Goal: Communication & Community: Answer question/provide support

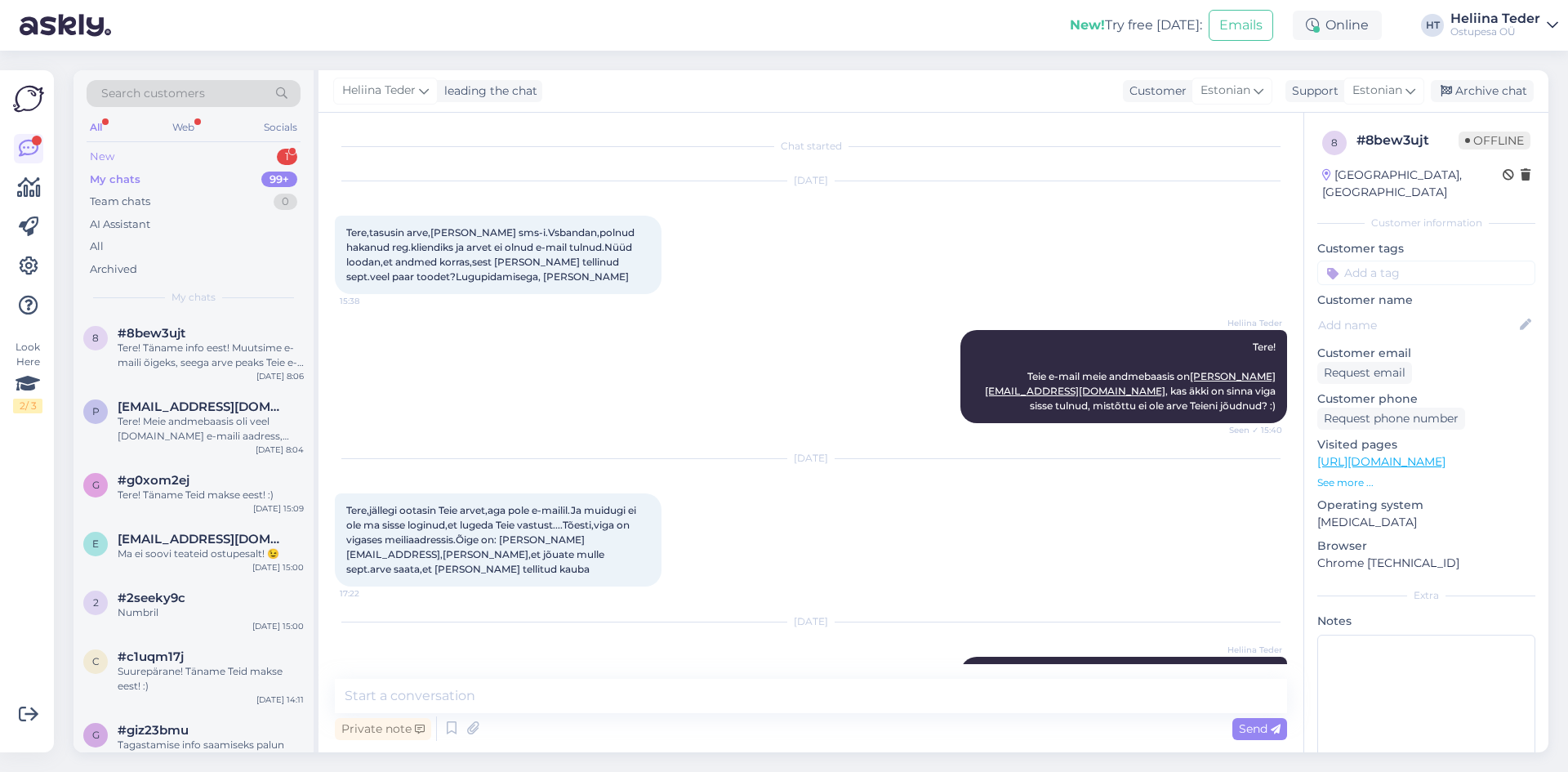
scroll to position [89, 0]
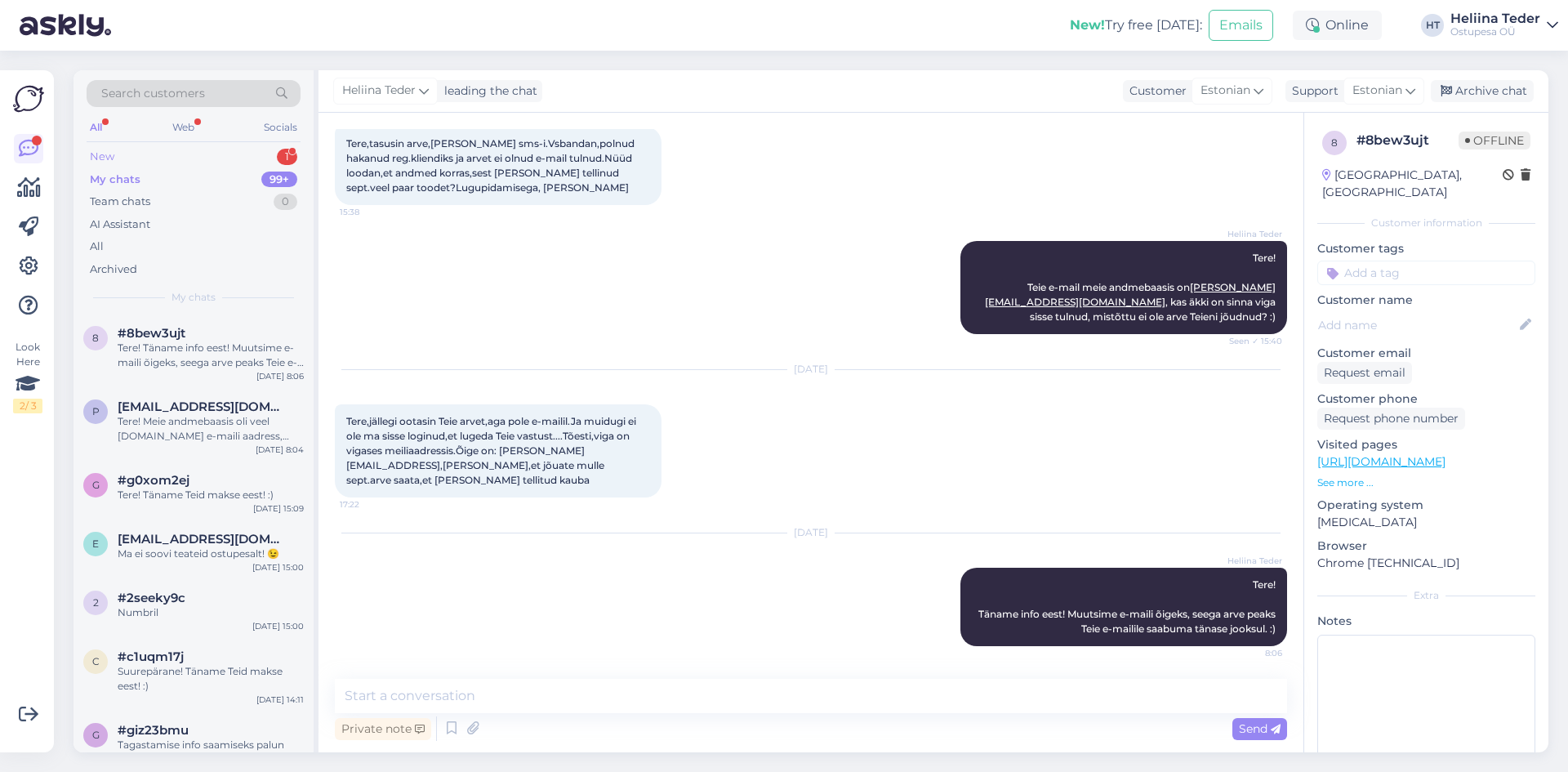
click at [151, 153] on div "New 1" at bounding box center [193, 157] width 214 height 22
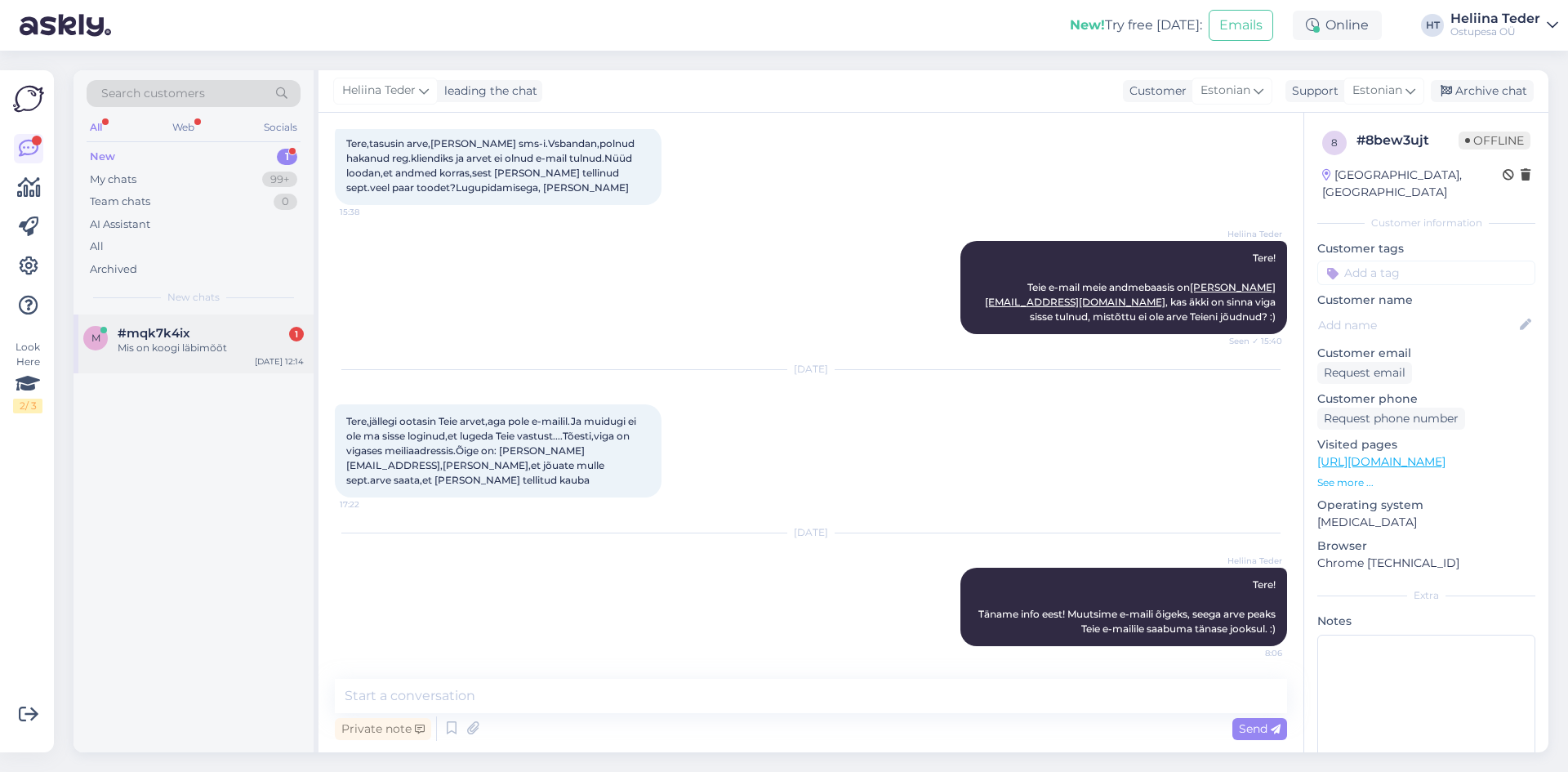
click at [170, 340] on span "#mqk7k4ix" at bounding box center [154, 334] width 73 height 15
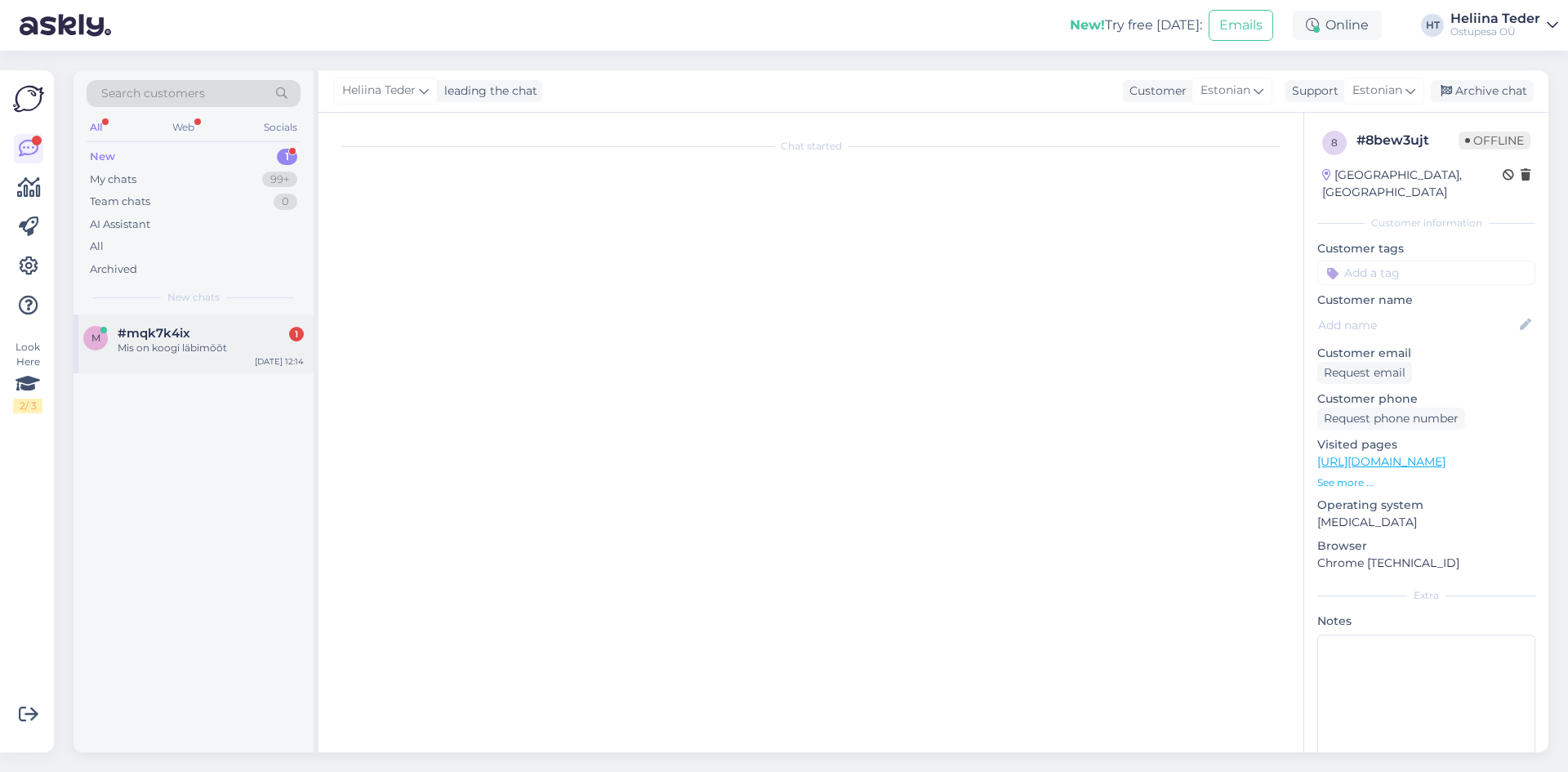
scroll to position [0, 0]
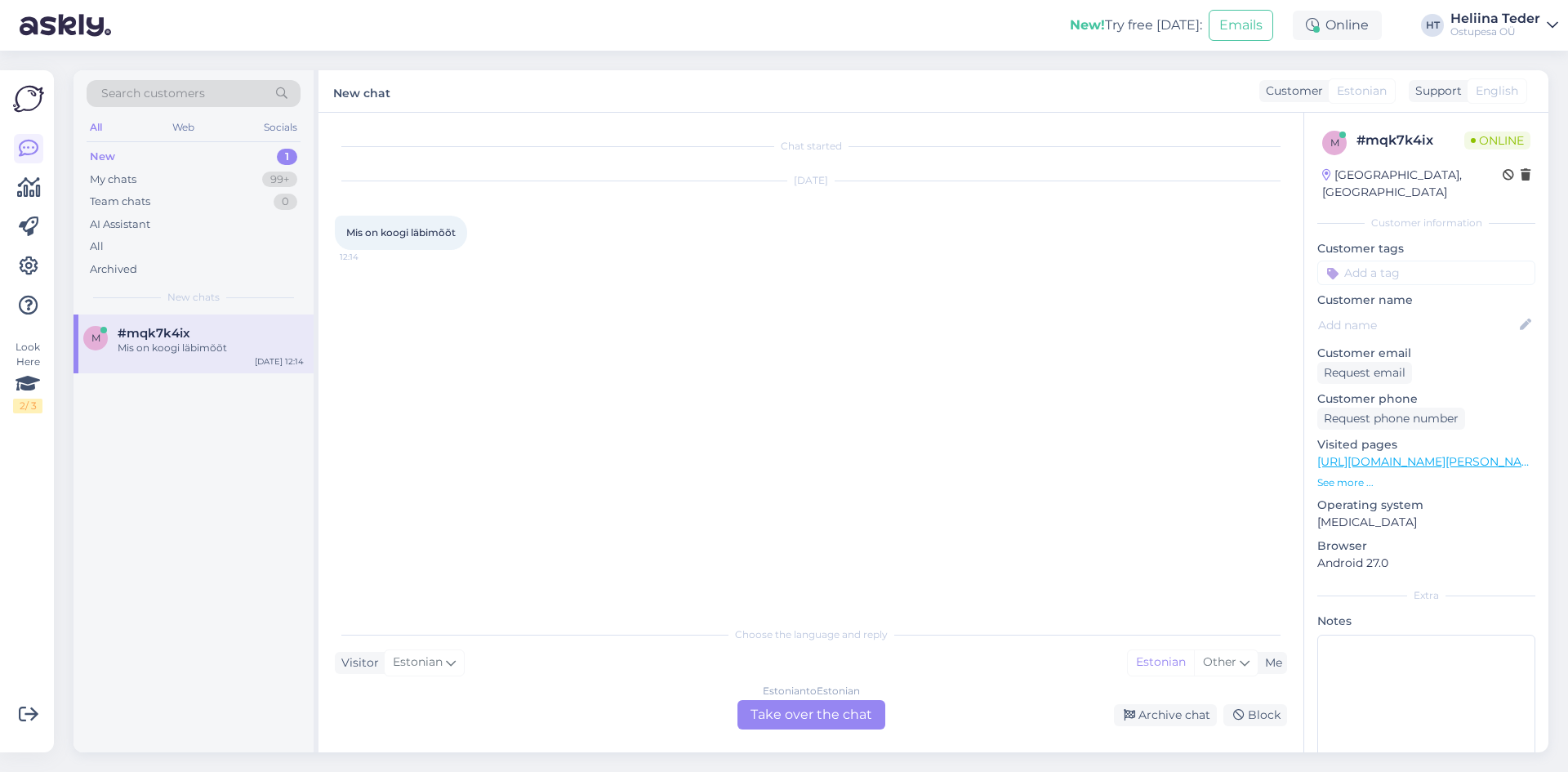
click at [840, 719] on div "Estonian to Estonian Take over the chat" at bounding box center [811, 714] width 148 height 29
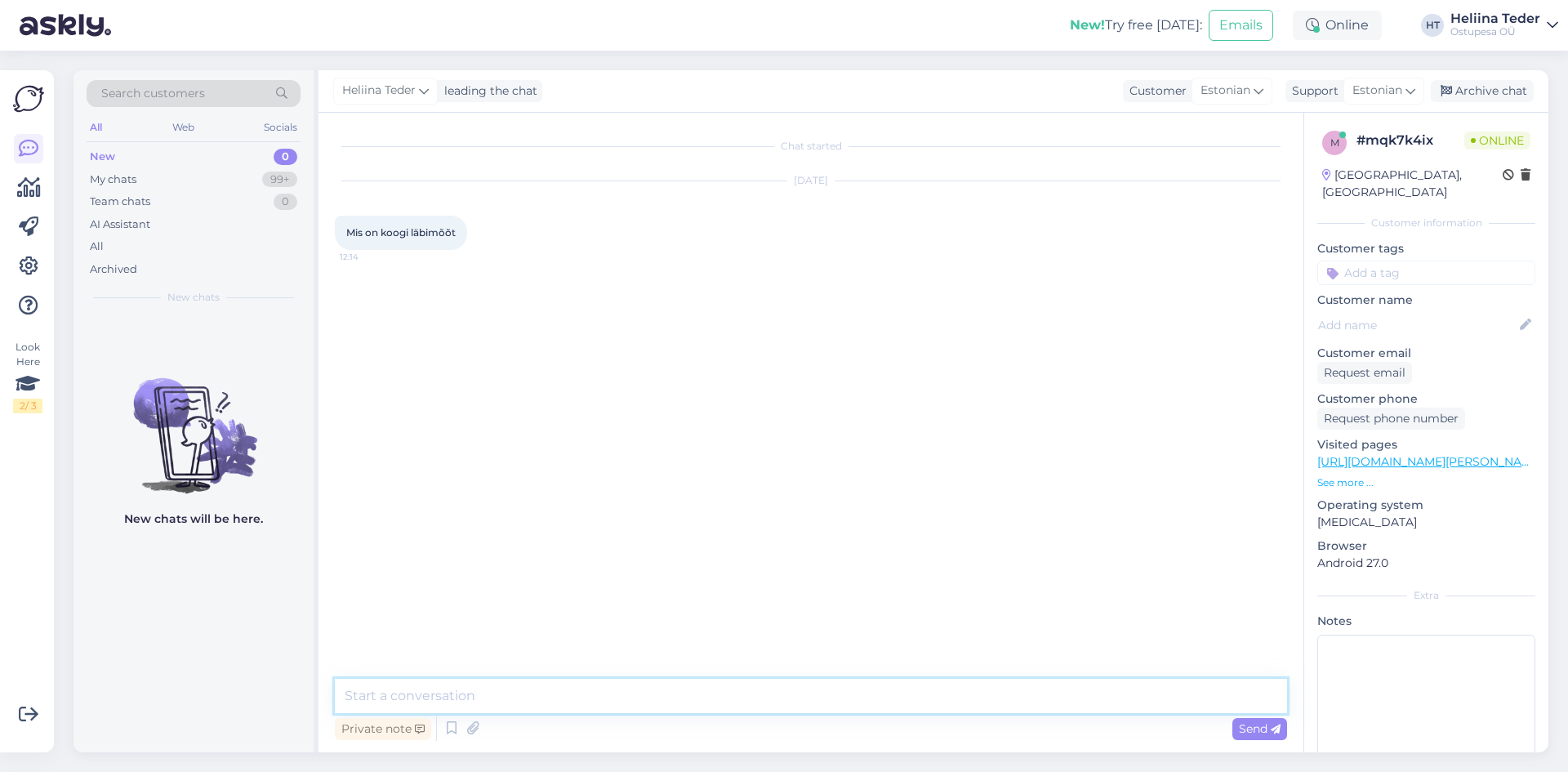
click at [634, 682] on textarea at bounding box center [810, 695] width 952 height 35
type textarea "Tere! Palume täpsustada oma küsimust. Vajame tootekoodi või toote täpset nimetu…"
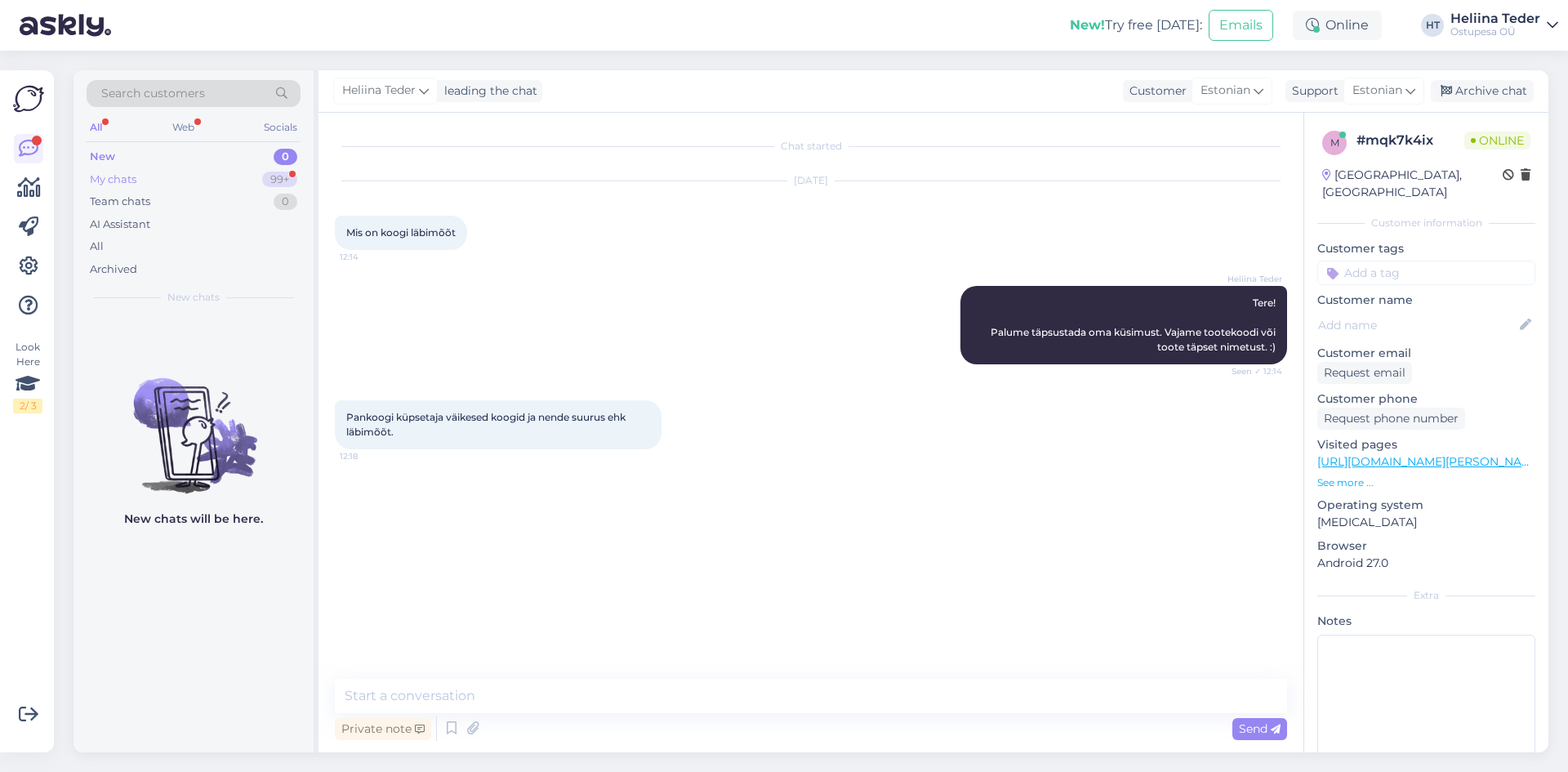
click at [146, 189] on div "My chats 99+" at bounding box center [193, 179] width 214 height 22
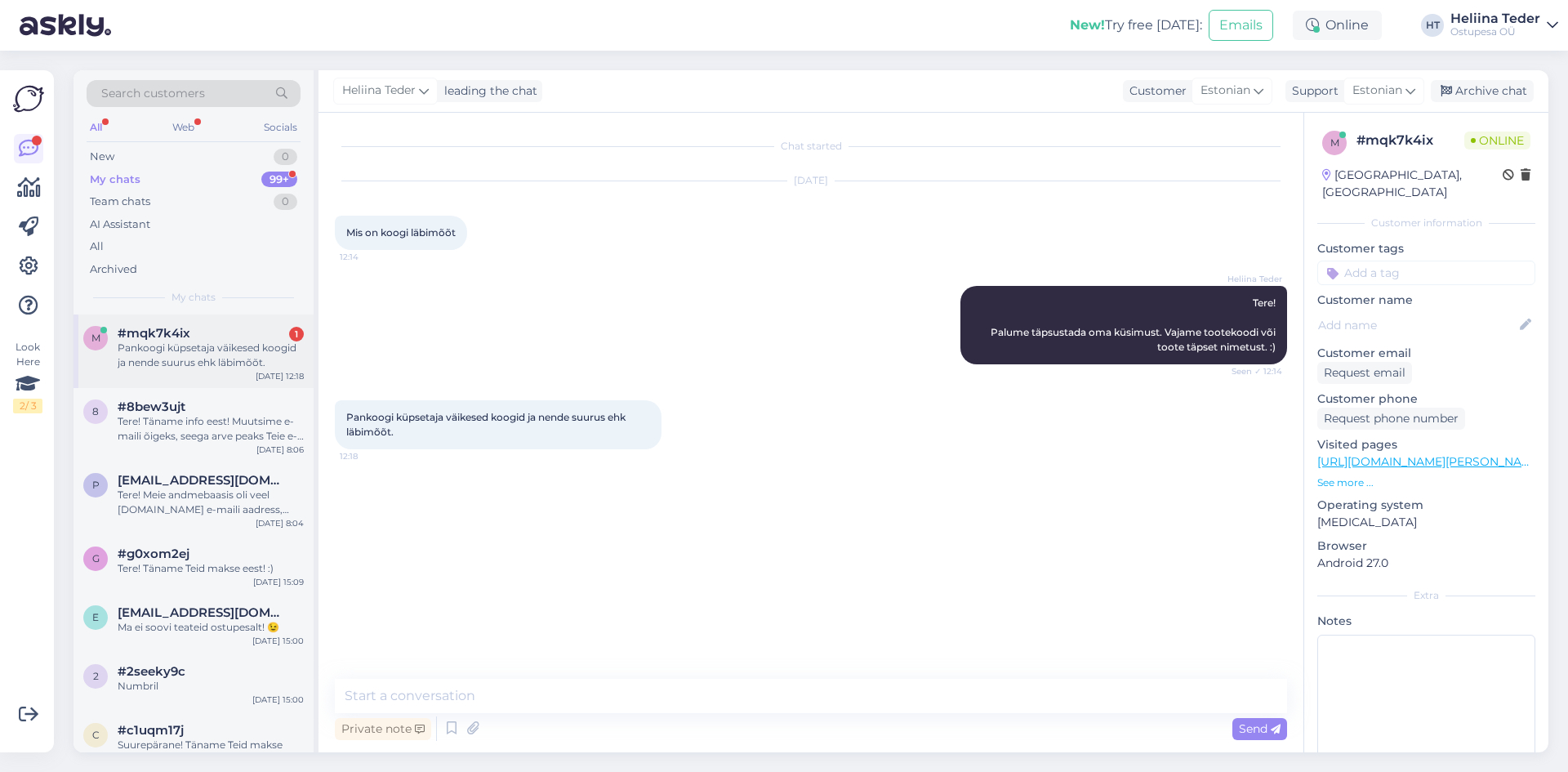
click at [175, 336] on span "#mqk7k4ix" at bounding box center [154, 334] width 73 height 15
click at [464, 695] on textarea at bounding box center [810, 695] width 952 height 35
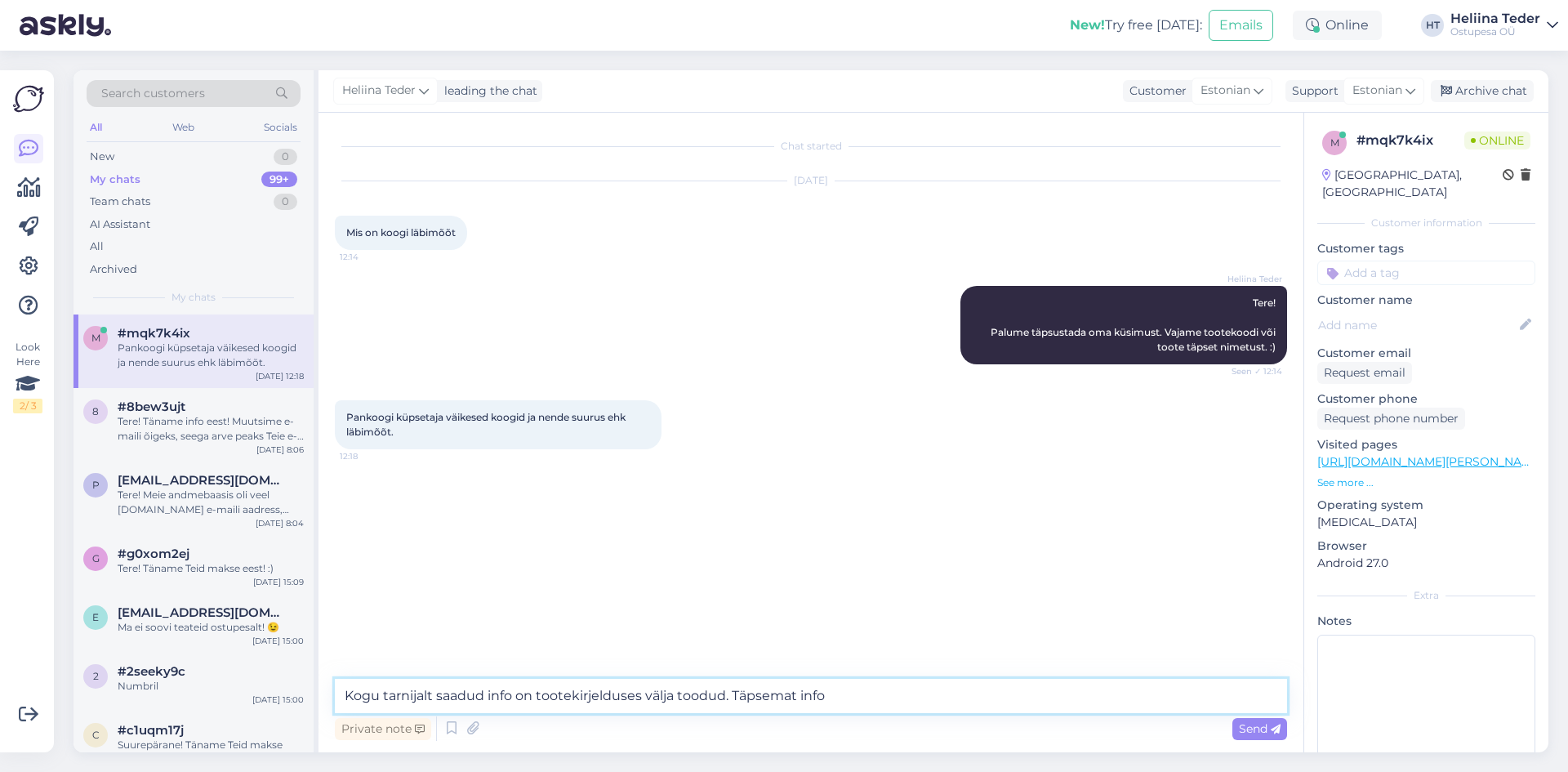
type textarea "Kogu tarnijalt saadud info on tootekirjelduses välja toodud. Täpsemat infot"
click at [535, 698] on textarea at bounding box center [810, 695] width 952 height 35
paste textarea "[URL][DOMAIN_NAME]"
type textarea "Kas mõtlete seda toodet: [URL][DOMAIN_NAME]"
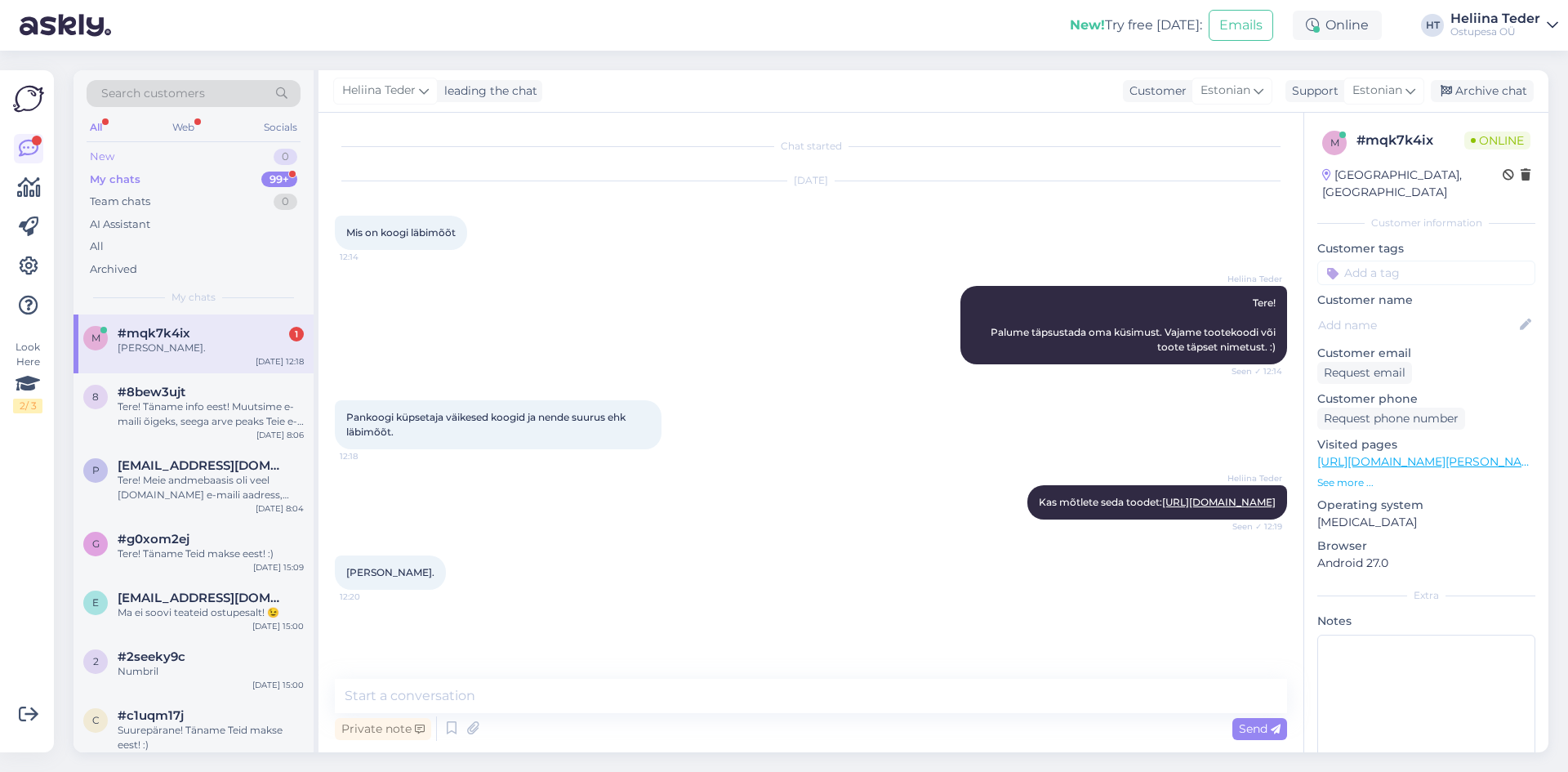
click at [120, 157] on div "New 0" at bounding box center [193, 157] width 214 height 22
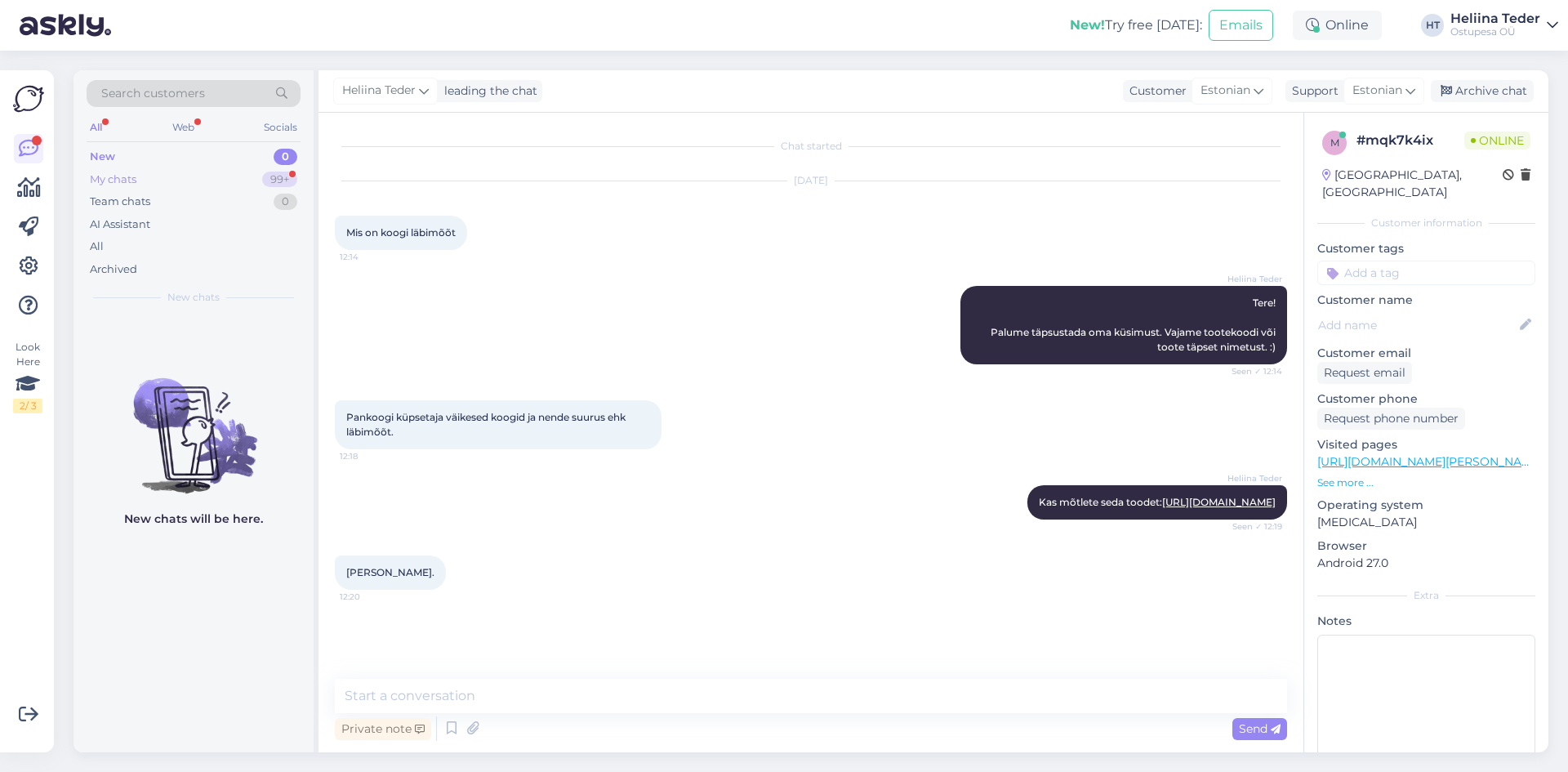
click at [126, 185] on div "My chats" at bounding box center [113, 179] width 47 height 16
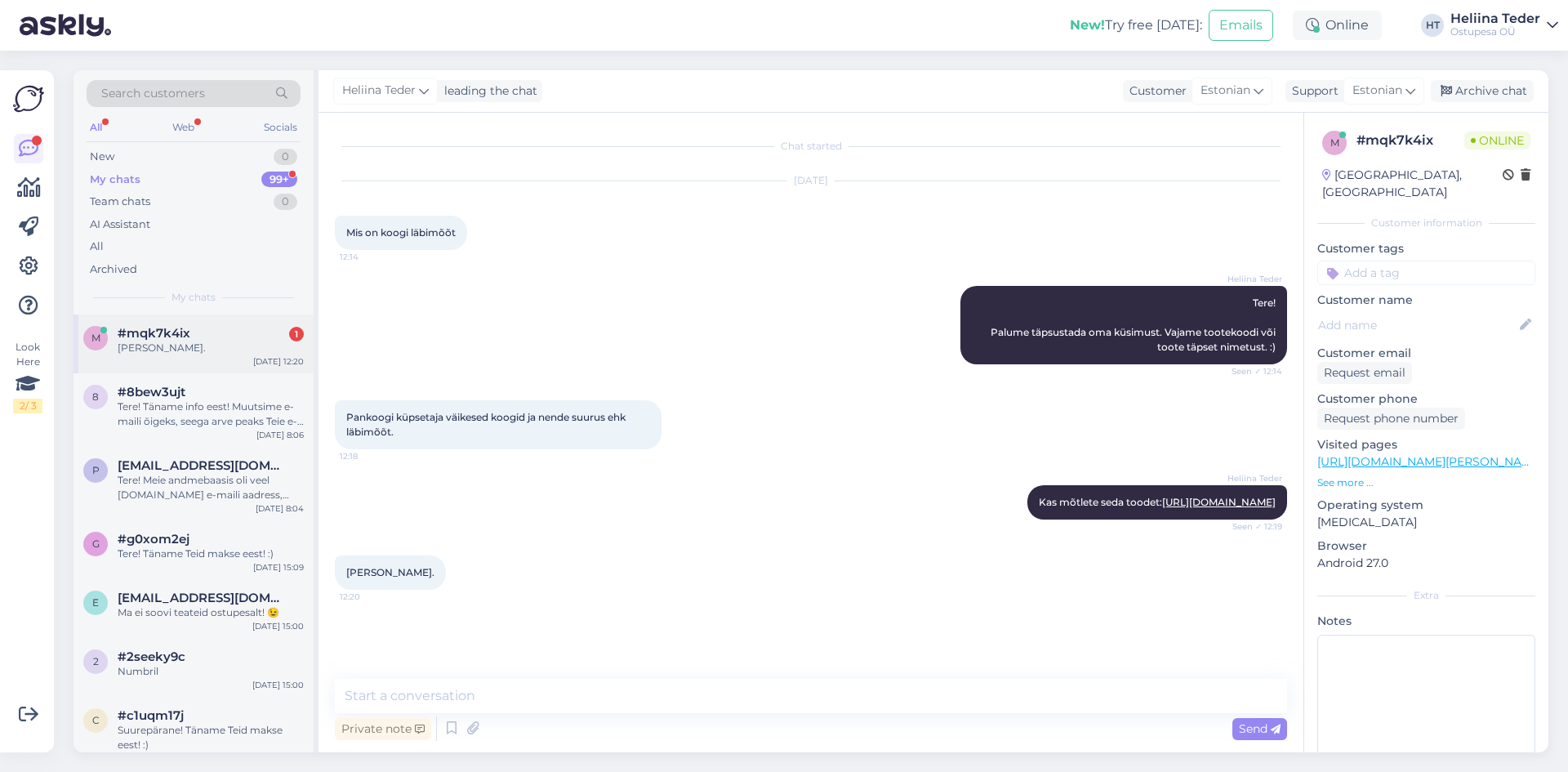
click at [158, 322] on div "m #mqk7k4ix 1 [PERSON_NAME]. [DATE] 12:20" at bounding box center [193, 344] width 240 height 59
click at [1162, 508] on link "[URL][DOMAIN_NAME]" at bounding box center [1219, 502] width 113 height 12
click at [424, 684] on textarea at bounding box center [810, 695] width 952 height 35
type textarea "Uurime laost järgi ja anname Teile esimesel võimalusel teada. :)"
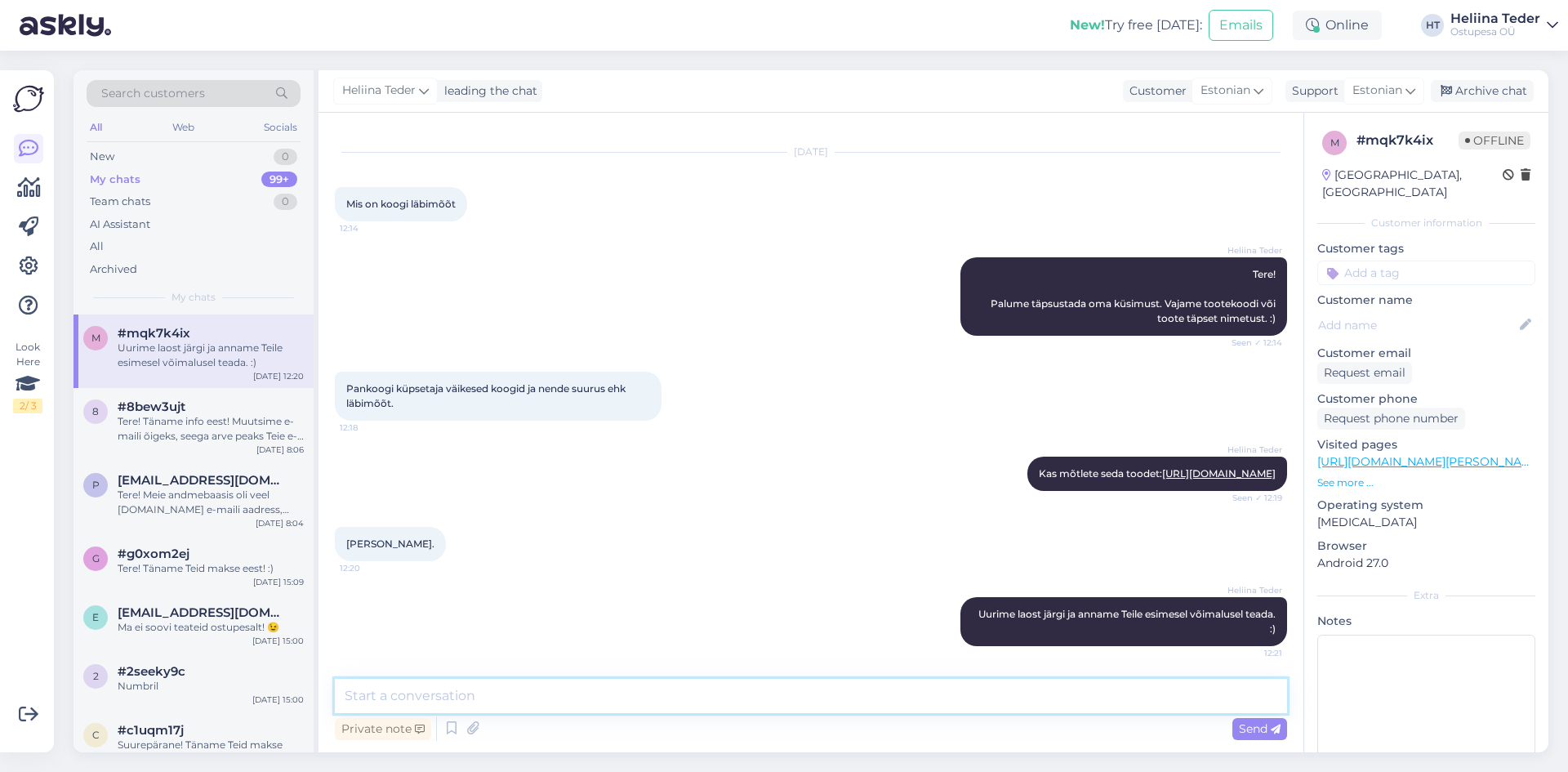
click at [449, 691] on textarea at bounding box center [810, 695] width 952 height 35
type textarea "Mõõt on kuskil 4,5 cm :)"
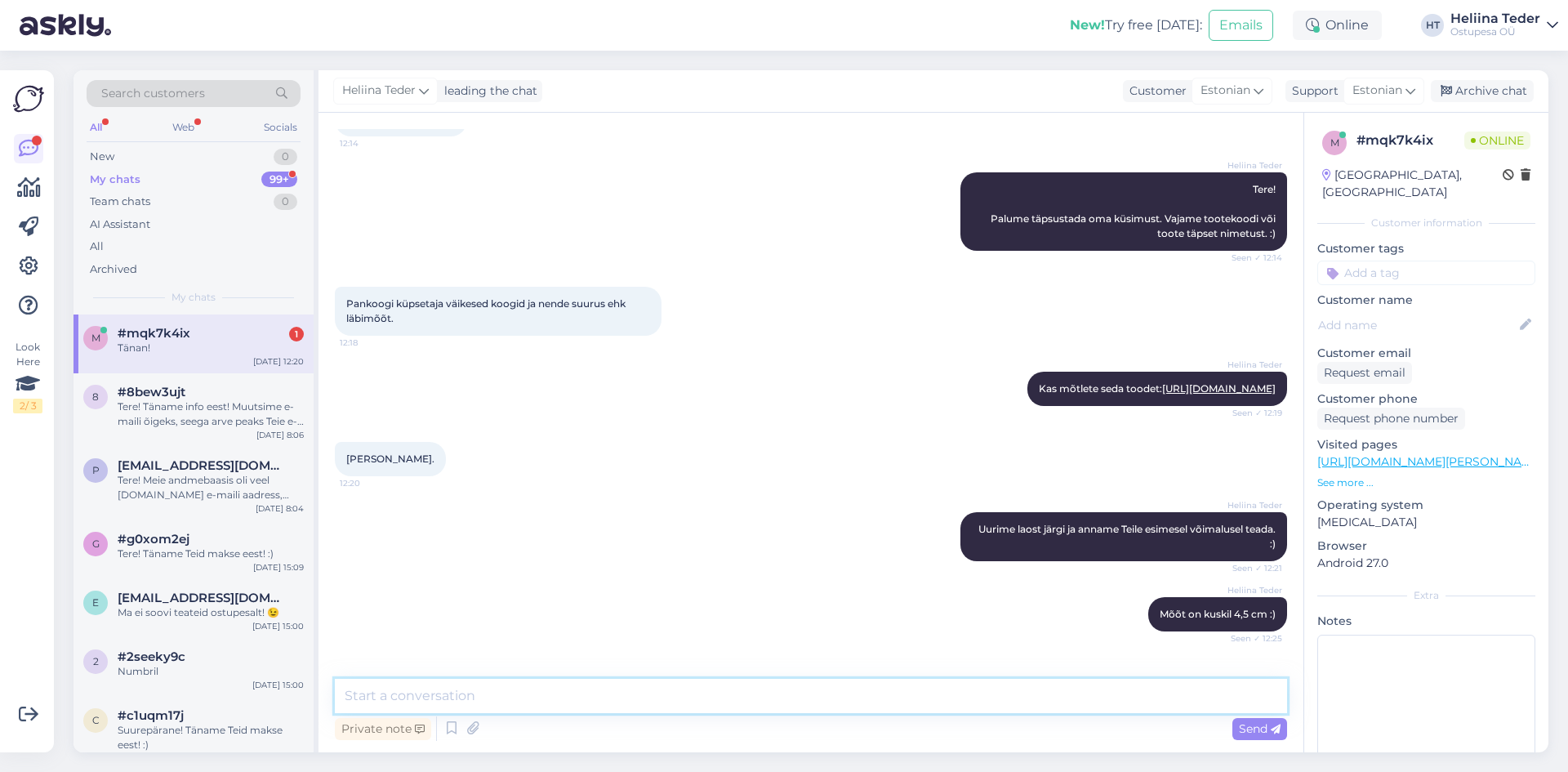
scroll to position [184, 0]
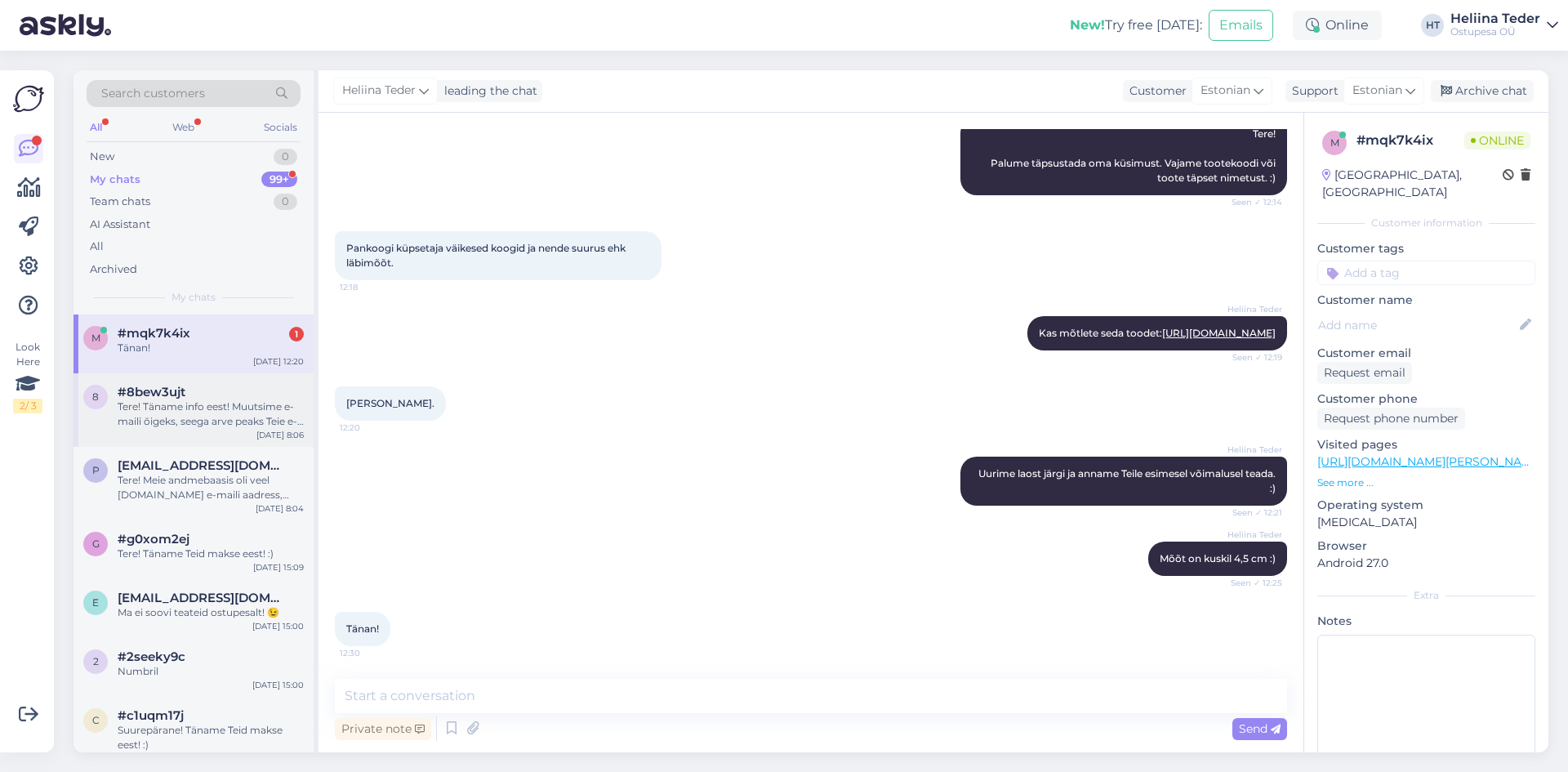
click at [157, 386] on span "#8bew3ujt" at bounding box center [151, 393] width 68 height 15
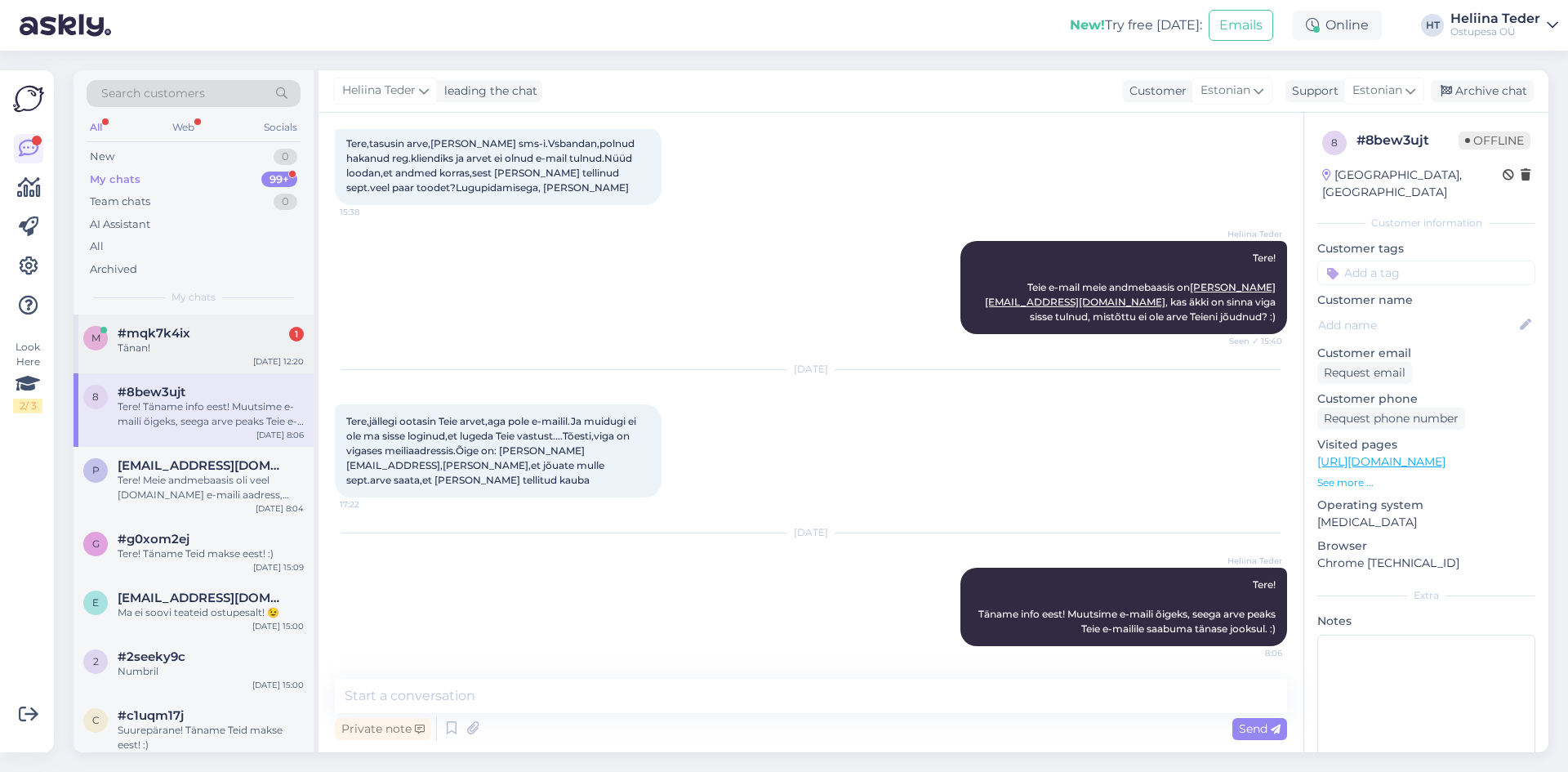
click at [163, 353] on div "Tänan!" at bounding box center [210, 348] width 186 height 15
